Goal: Information Seeking & Learning: Check status

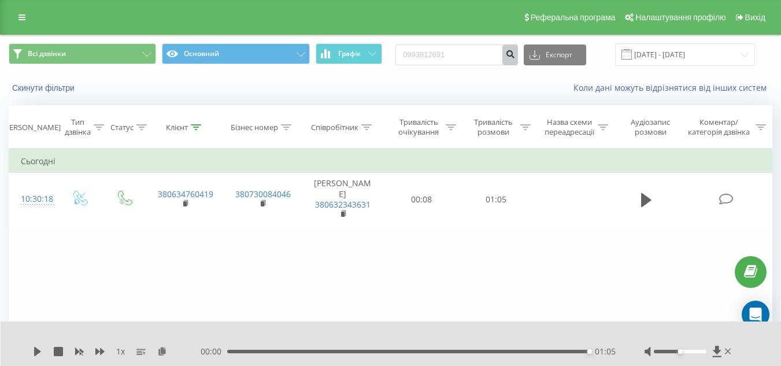
type input "0993812691"
click at [518, 60] on button "submit" at bounding box center [510, 55] width 16 height 21
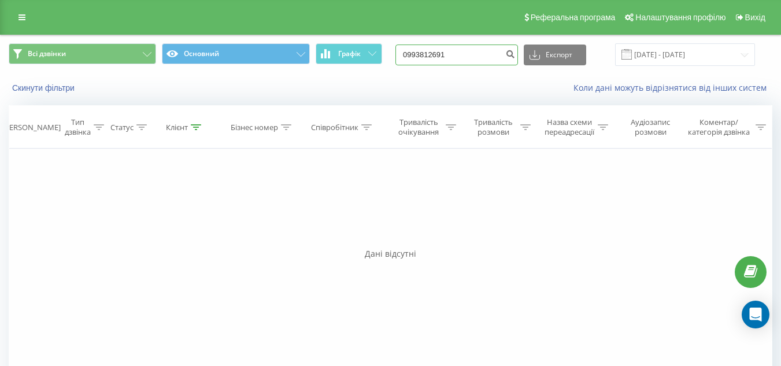
click at [475, 62] on input "0993812691" at bounding box center [457, 55] width 123 height 21
click at [473, 56] on input "0993812691" at bounding box center [457, 55] width 123 height 21
type input "0953939954"
